Goal: Information Seeking & Learning: Learn about a topic

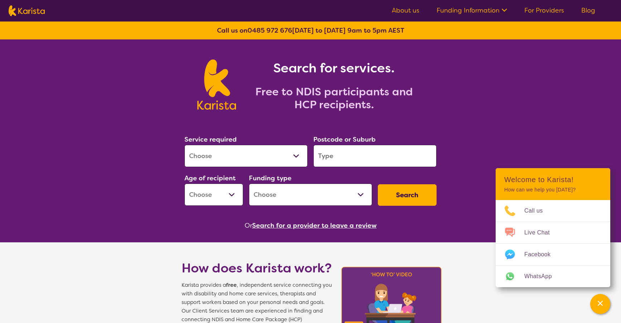
click at [298, 148] on select "Allied Health Assistant Assessment ([MEDICAL_DATA] or [MEDICAL_DATA]) Behaviour…" at bounding box center [245, 156] width 123 height 22
select select "Key Worker"
click at [184, 145] on select "Allied Health Assistant Assessment ([MEDICAL_DATA] or [MEDICAL_DATA]) Behaviour…" at bounding box center [245, 156] width 123 height 22
click at [342, 158] on input "search" at bounding box center [374, 156] width 123 height 22
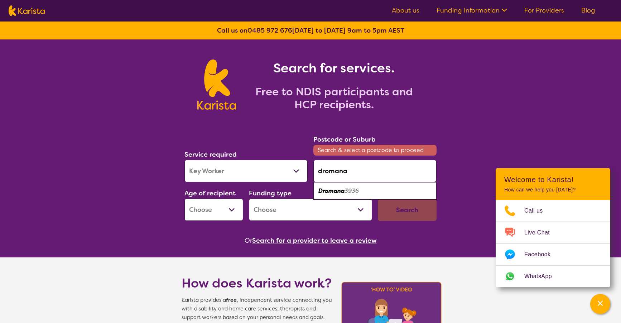
click at [321, 192] on em "Dromana" at bounding box center [331, 191] width 26 height 8
type input "3936"
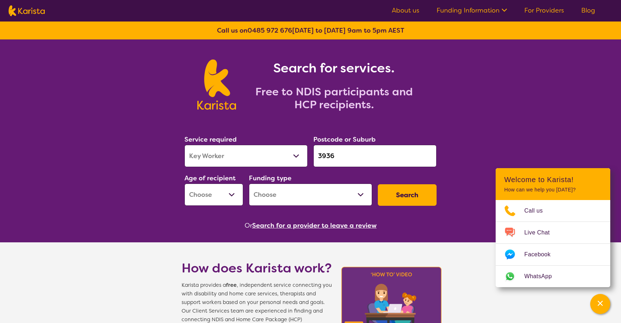
click at [224, 197] on select "Early Childhood - 0 to 9 Child - 10 to 11 Adolescent - 12 to 17 Adult - 18 to 6…" at bounding box center [213, 194] width 59 height 22
select select "EC"
click at [184, 183] on select "Early Childhood - 0 to 9 Child - 10 to 11 Adolescent - 12 to 17 Adult - 18 to 6…" at bounding box center [213, 194] width 59 height 22
click at [356, 194] on select "Home Care Package (HCP) National Disability Insurance Scheme (NDIS) I don't know" at bounding box center [310, 194] width 123 height 22
select select "NDIS"
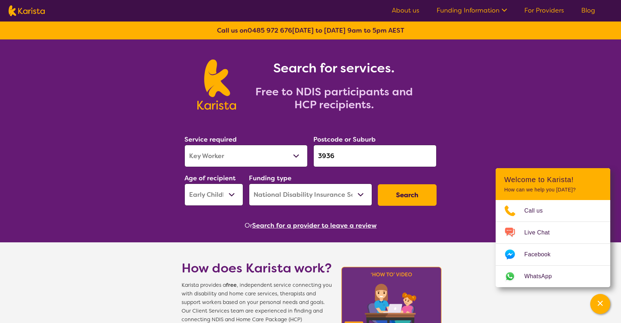
click at [249, 183] on select "Home Care Package (HCP) National Disability Insurance Scheme (NDIS) I don't know" at bounding box center [310, 194] width 123 height 22
click at [409, 199] on button "Search" at bounding box center [407, 194] width 59 height 21
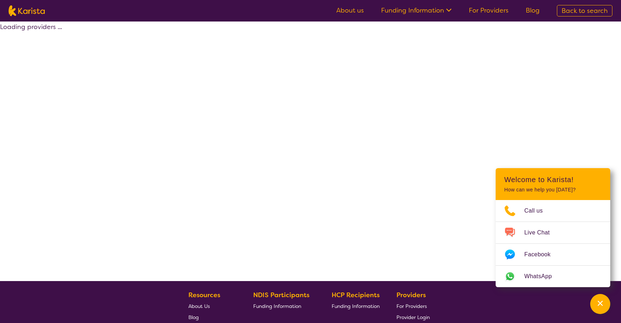
select select "by_score"
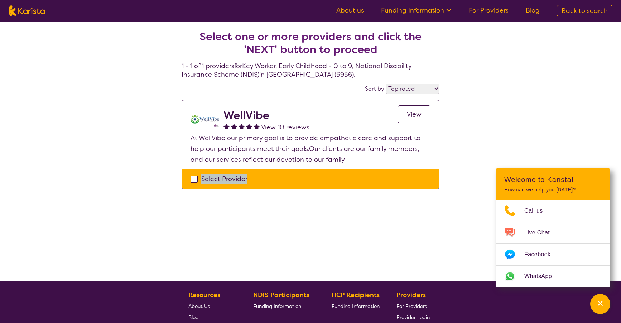
drag, startPoint x: 193, startPoint y: 178, endPoint x: 370, endPoint y: 240, distance: 187.3
click at [370, 240] on div "Select one or more providers and click the 'NEXT' button to proceed 1 - 1 of 1 …" at bounding box center [310, 150] width 621 height 259
click at [397, 253] on div "Select one or more providers and click the 'NEXT' button to proceed 1 - 1 of 1 …" at bounding box center [310, 150] width 621 height 259
